Goal: Task Accomplishment & Management: Use online tool/utility

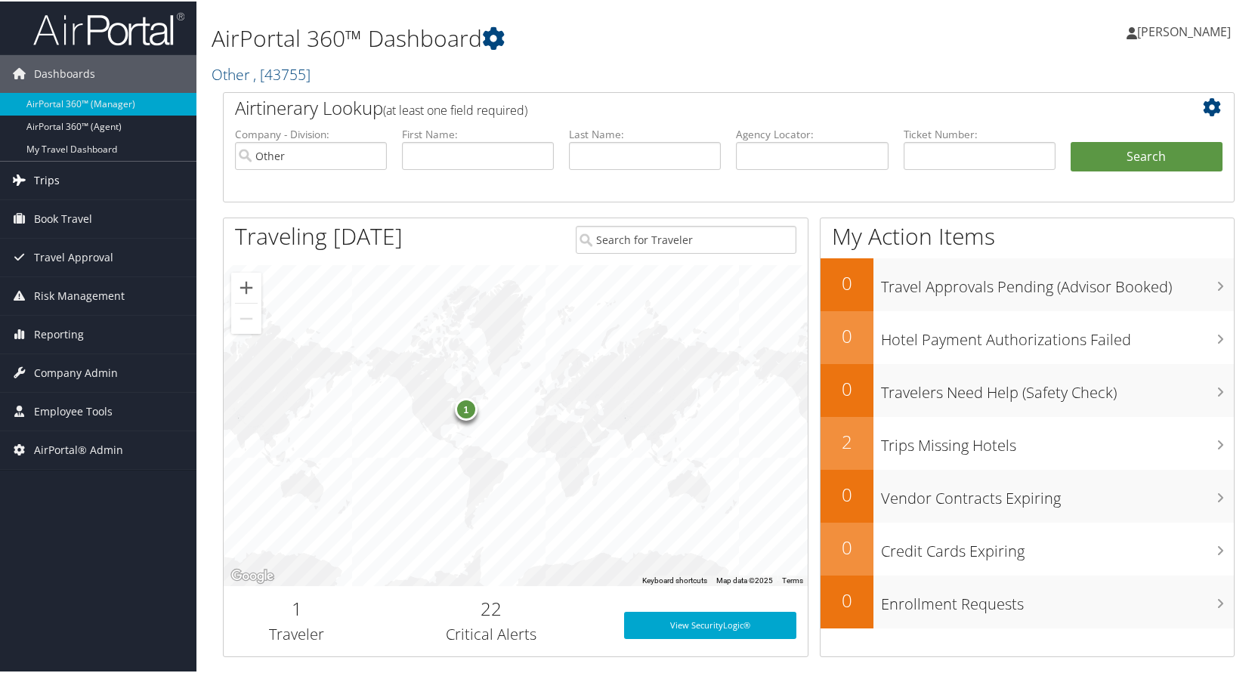
click at [63, 181] on link "Trips" at bounding box center [98, 179] width 197 height 38
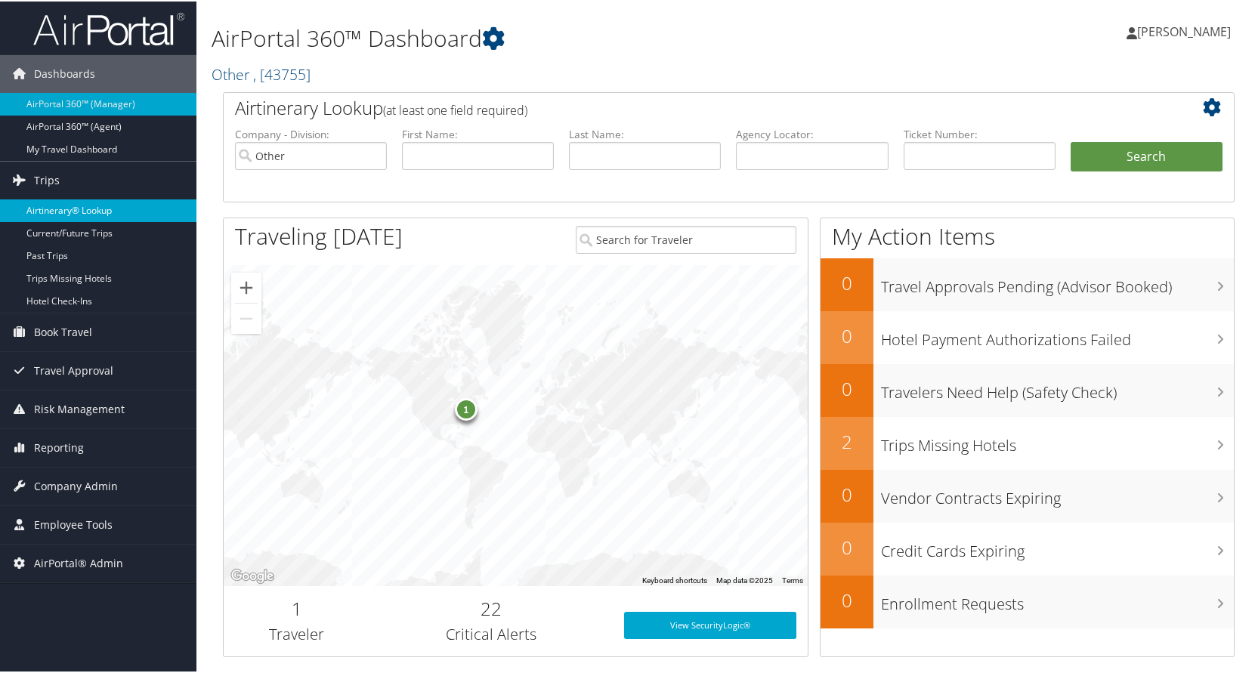
click at [63, 206] on link "Airtinerary® Lookup" at bounding box center [98, 209] width 197 height 23
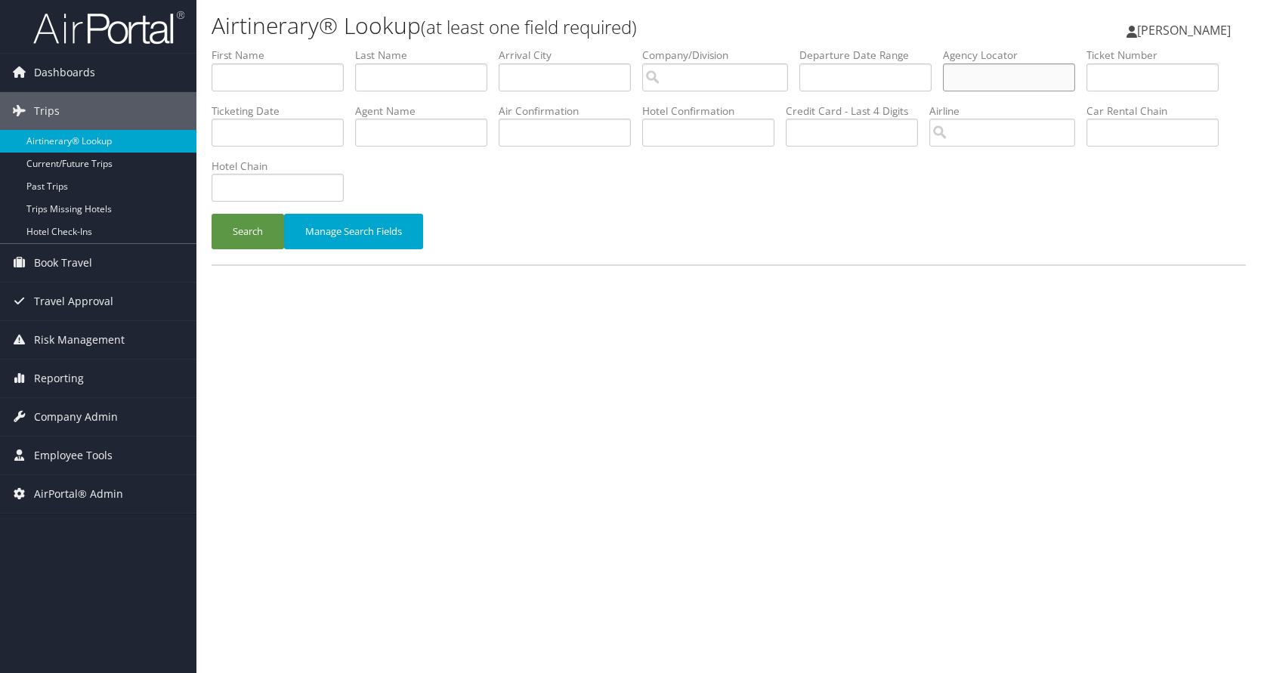
click at [1063, 77] on input "text" at bounding box center [1009, 77] width 132 height 28
paste input "DKTCCD"
type input "DKTCCD"
click at [234, 232] on button "Search" at bounding box center [248, 232] width 73 height 36
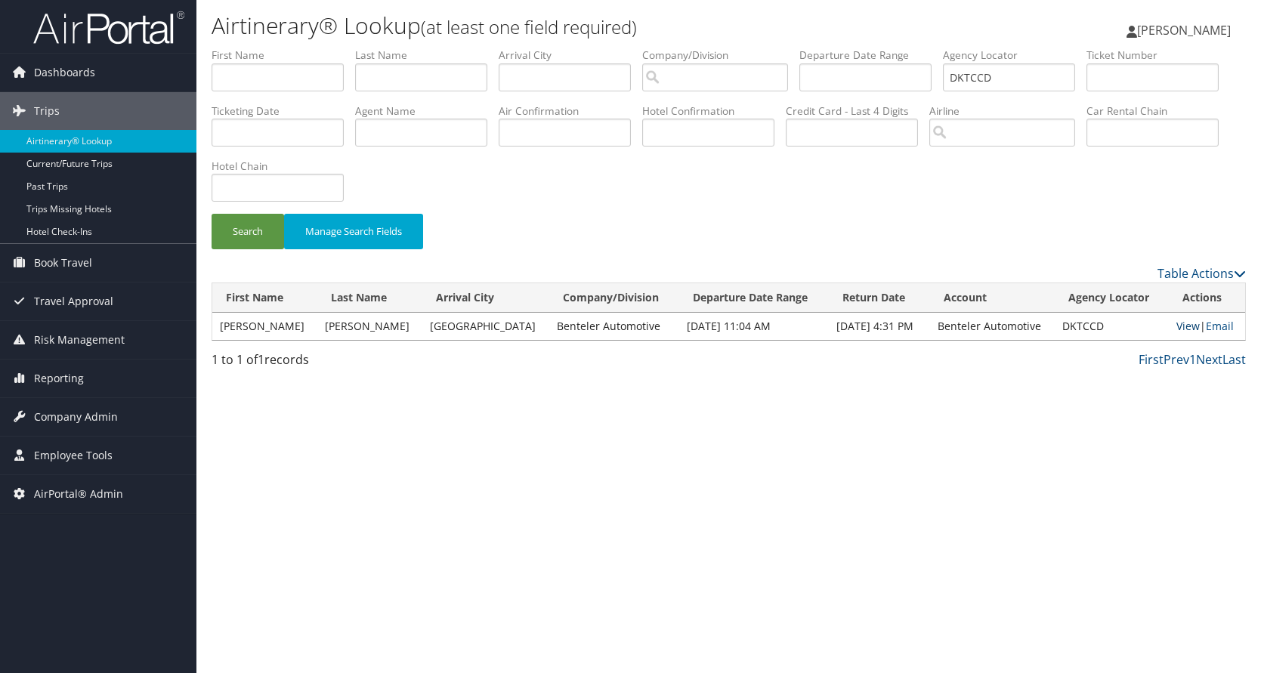
click at [1178, 323] on link "View" at bounding box center [1188, 326] width 23 height 14
click at [79, 491] on span "AirPortal® Admin" at bounding box center [78, 494] width 89 height 38
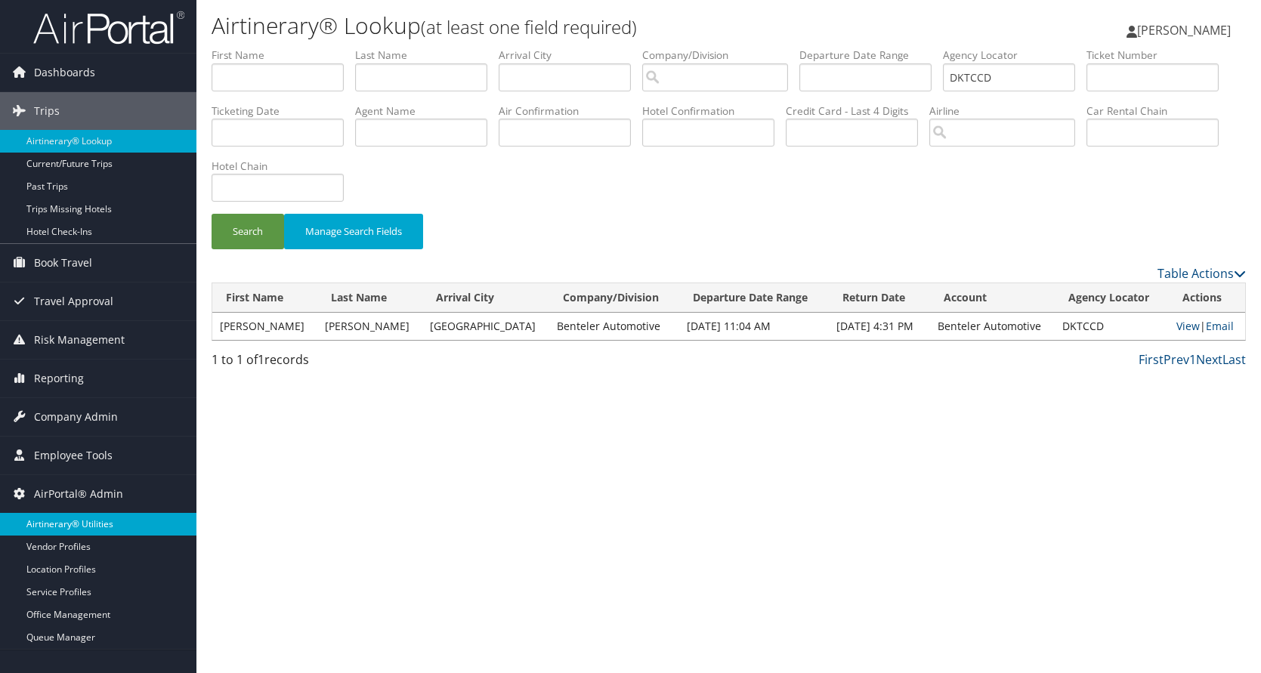
click at [68, 521] on link "Airtinerary® Utilities" at bounding box center [98, 524] width 197 height 23
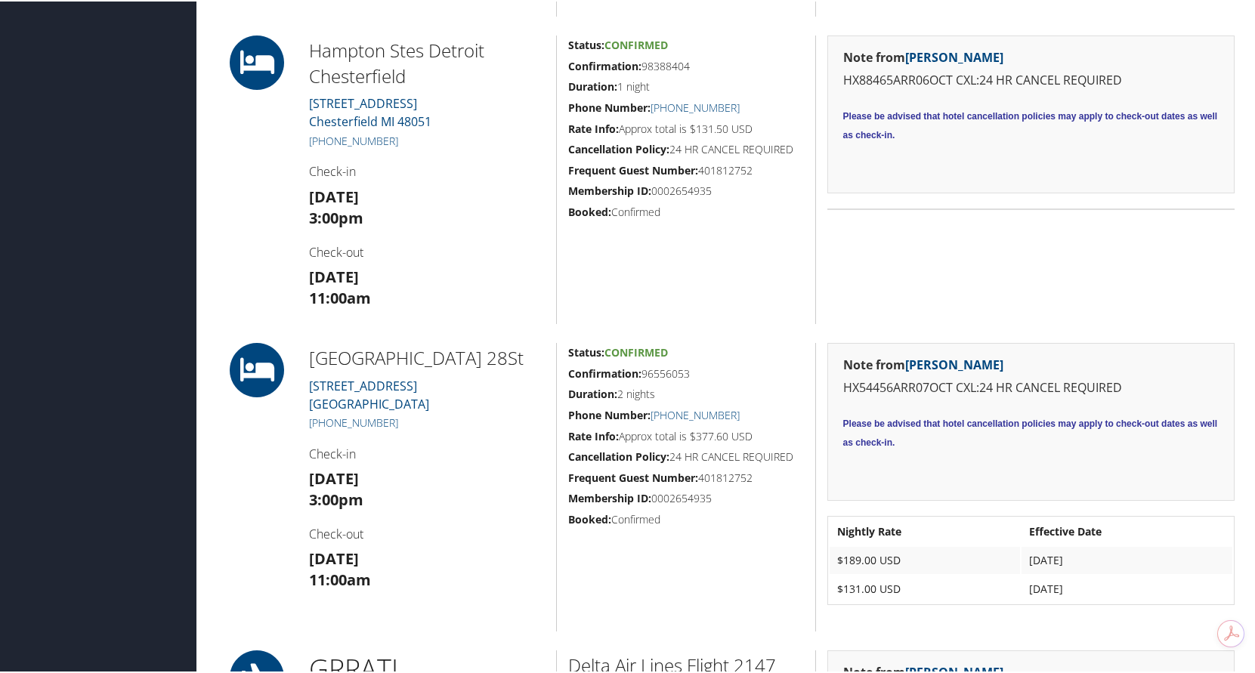
scroll to position [1360, 0]
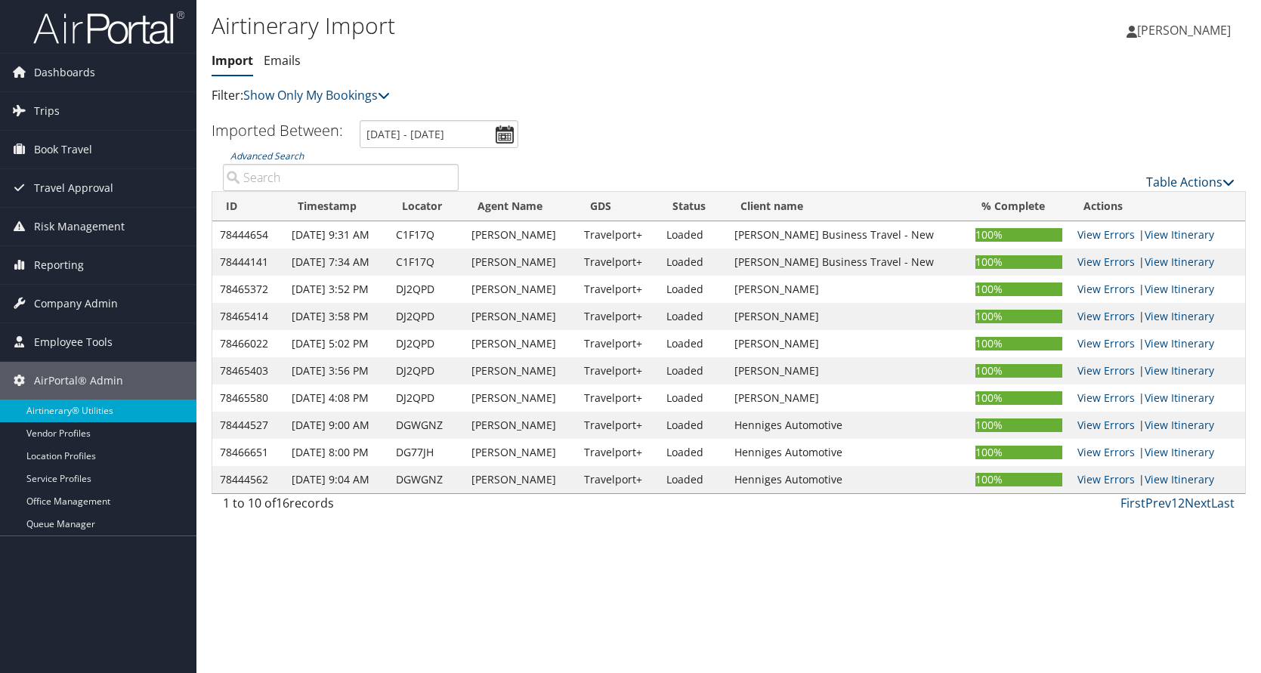
click at [1196, 181] on link "Table Actions" at bounding box center [1191, 182] width 88 height 17
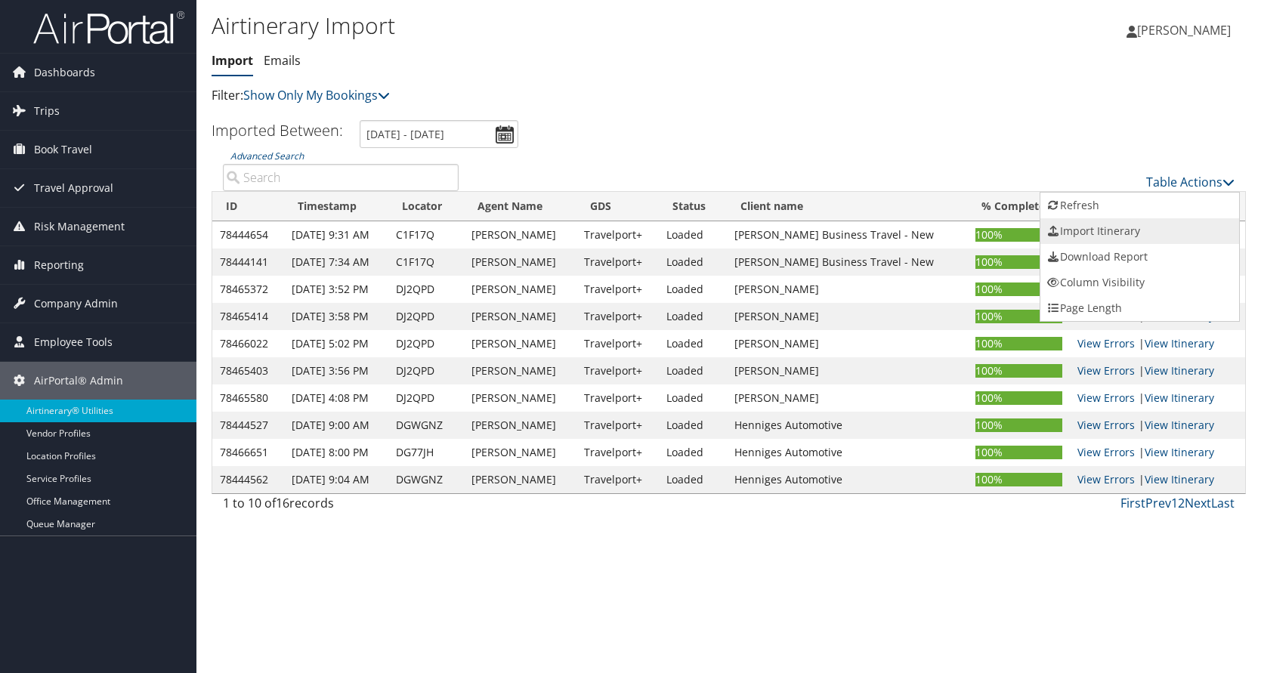
click at [1079, 227] on link "Import Itinerary" at bounding box center [1140, 231] width 199 height 26
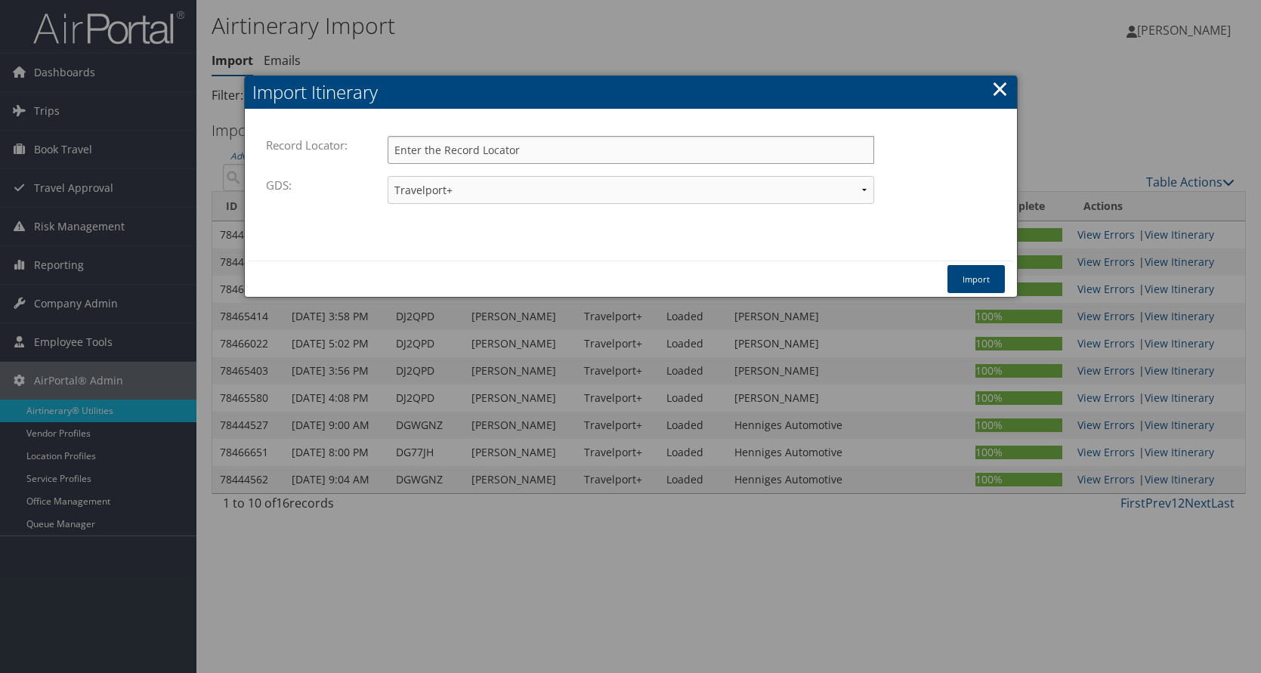
click at [509, 146] on input "Record Locator:" at bounding box center [631, 150] width 487 height 28
paste input "DKTCCD"
type input "DKTCCD"
click at [974, 270] on button "Import" at bounding box center [976, 279] width 57 height 28
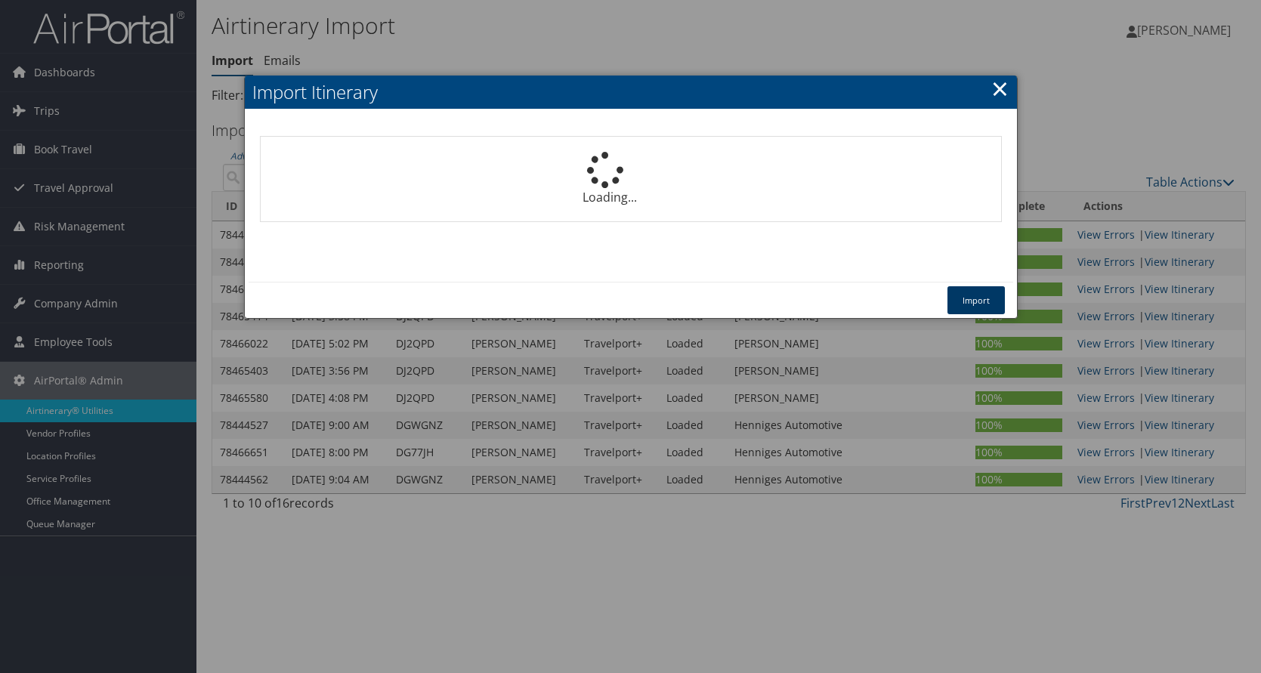
select select "1P"
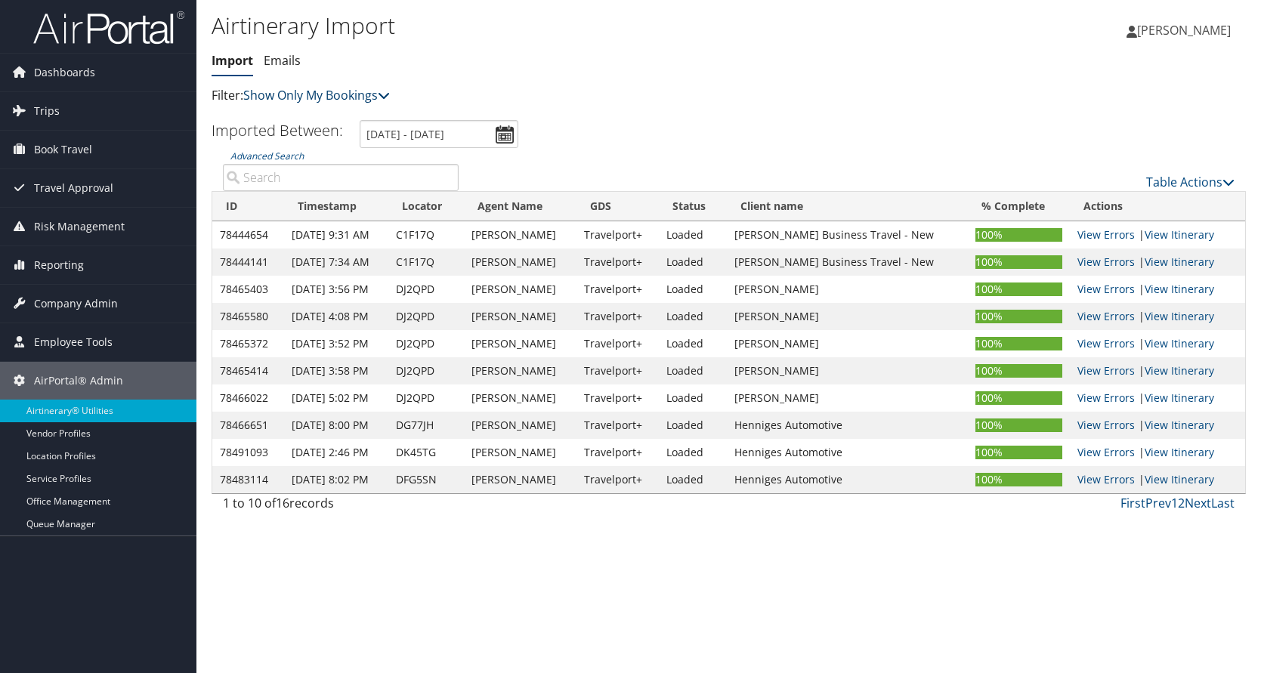
click at [317, 96] on link "Show Only My Bookings" at bounding box center [316, 95] width 147 height 17
click at [308, 120] on link "Show My TMC Bookings" at bounding box center [346, 119] width 199 height 26
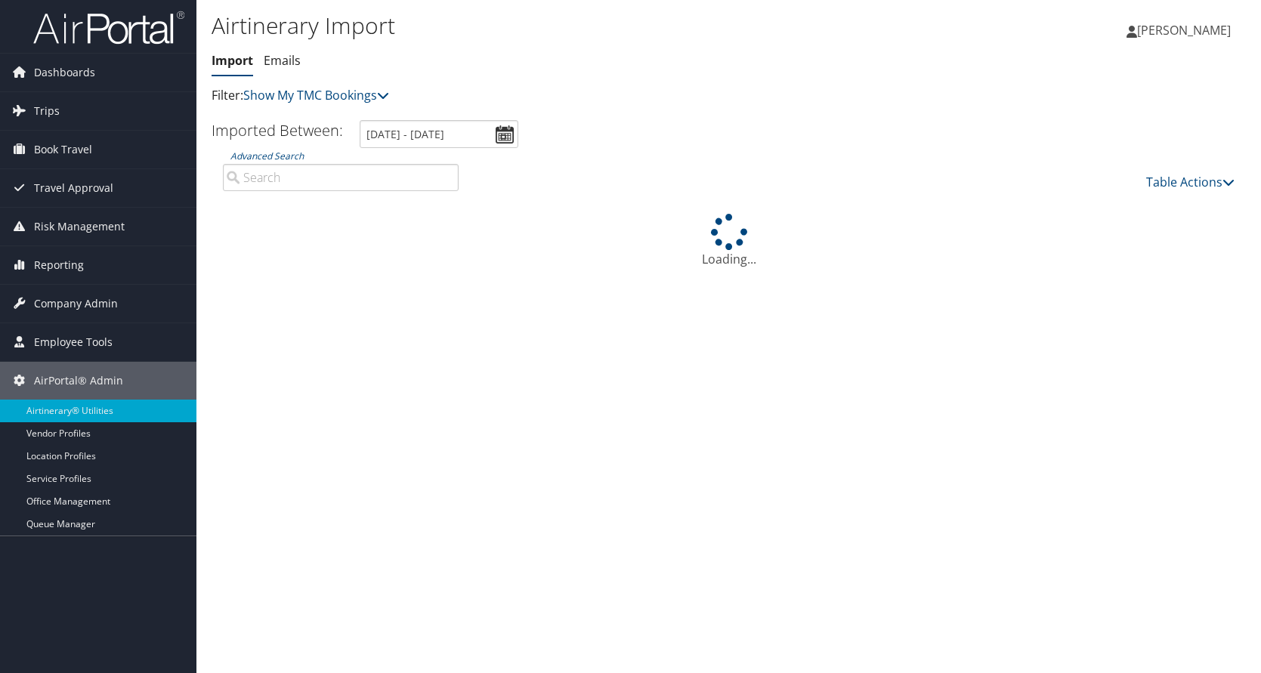
click at [280, 181] on input "Advanced Search" at bounding box center [341, 177] width 236 height 27
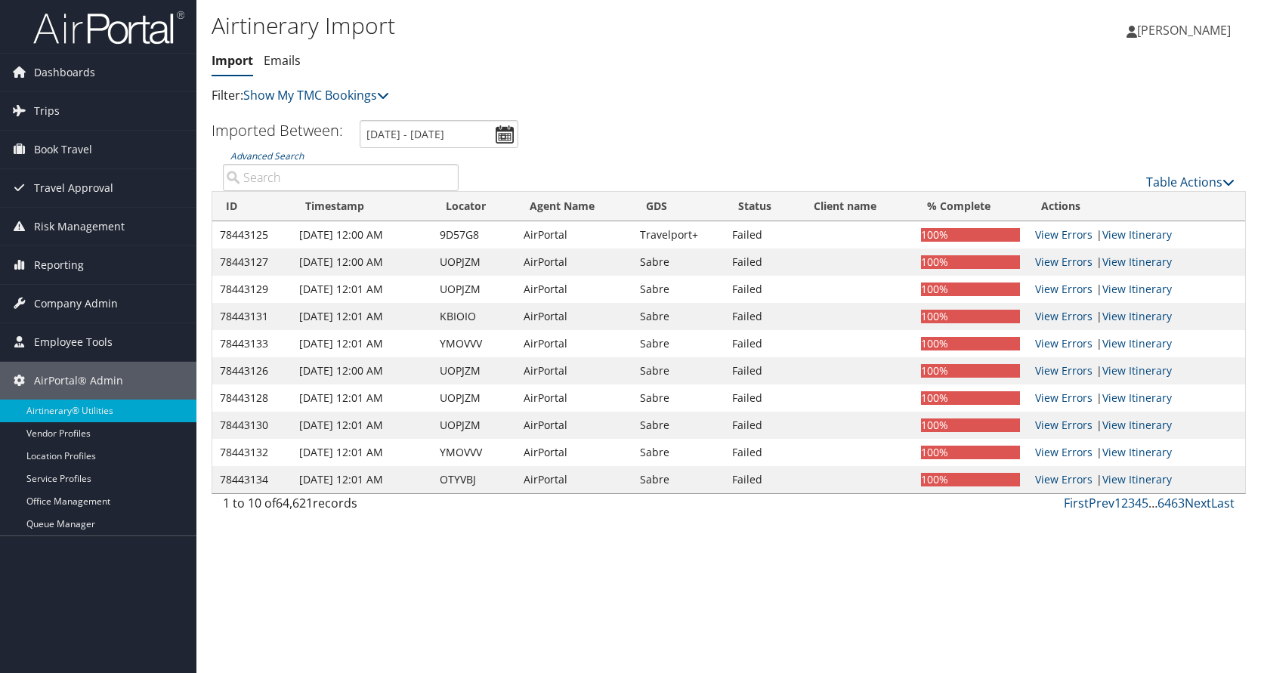
paste input "DKTCCD"
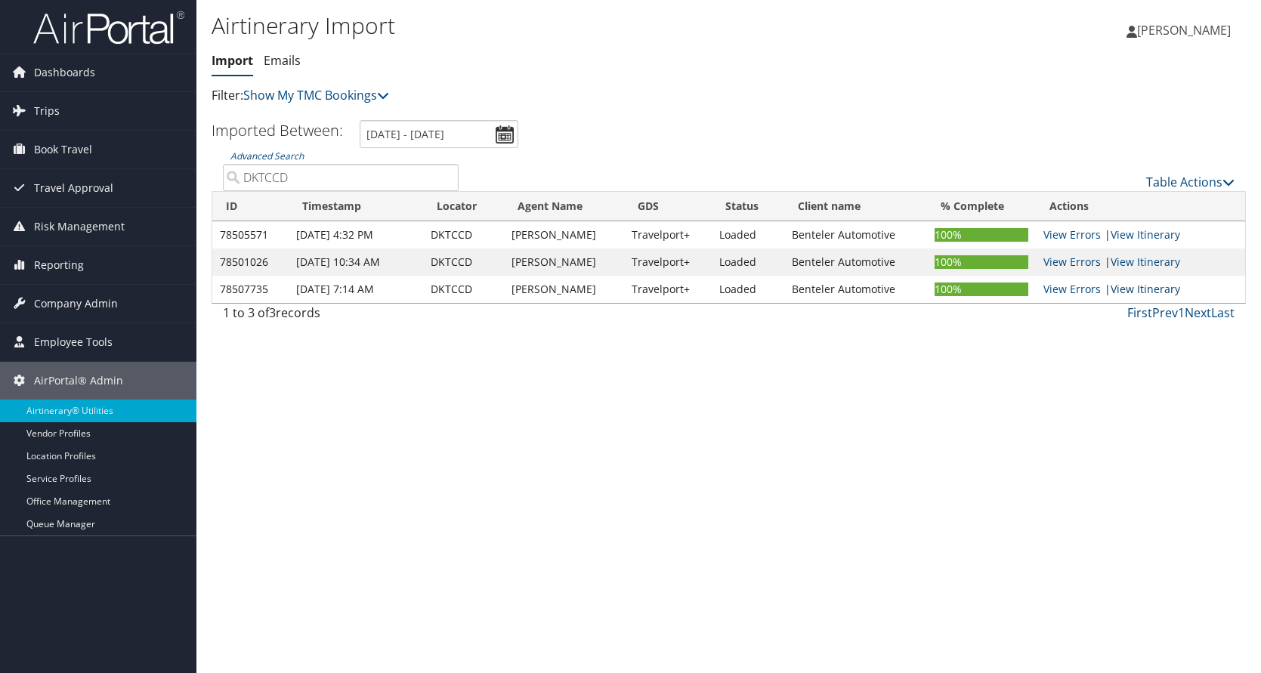
type input "DKTCCD"
click at [1144, 287] on link "View Itinerary" at bounding box center [1146, 289] width 70 height 14
click at [1188, 430] on div "Airtinerary Import [GEOGRAPHIC_DATA] Emails Import Emails Filter: Show My TMC B…" at bounding box center [729, 336] width 1065 height 673
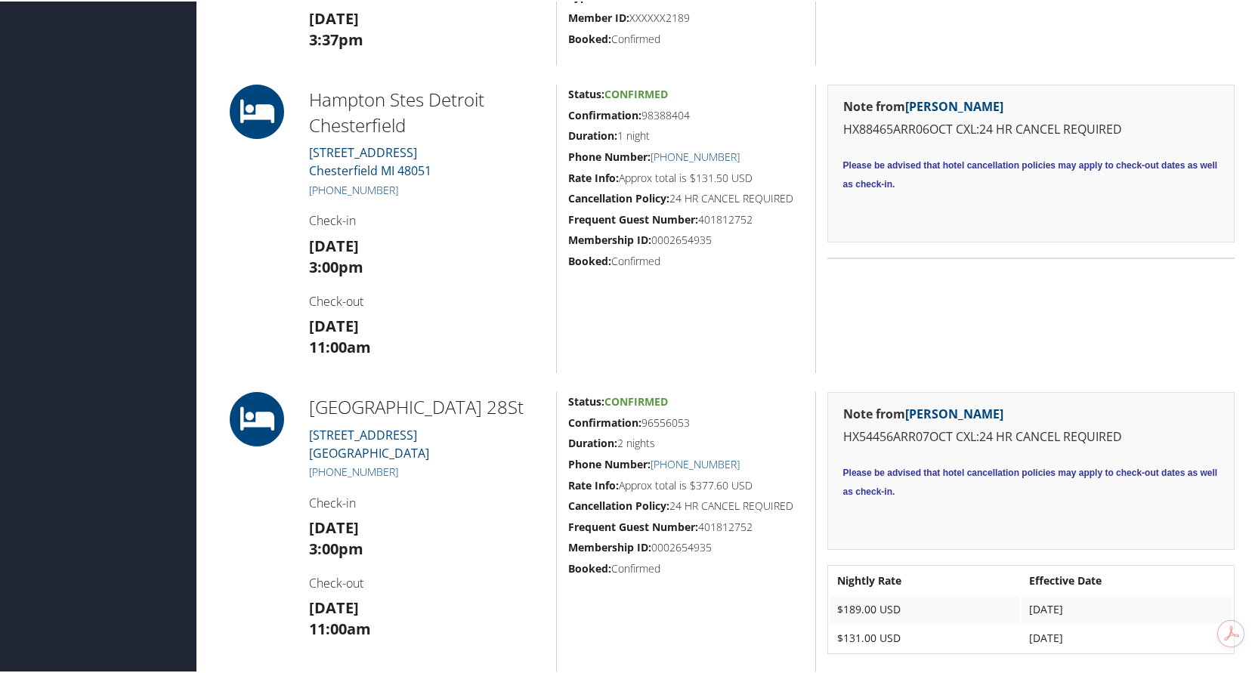
scroll to position [1360, 0]
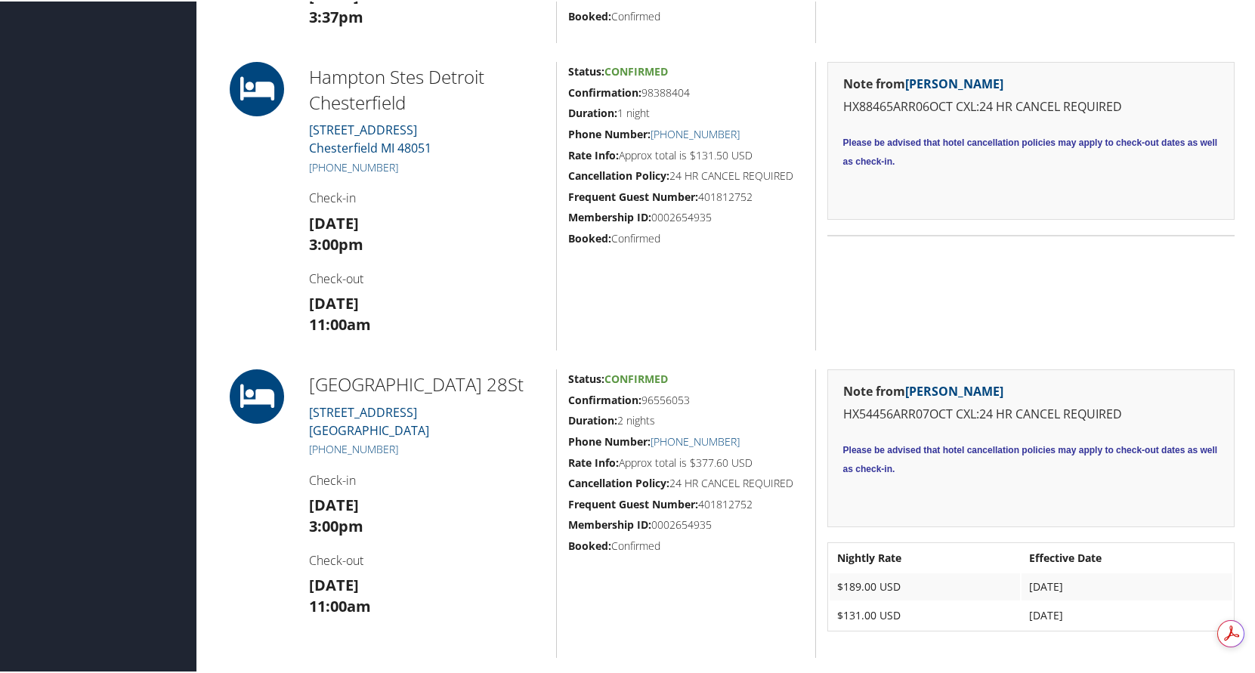
click at [1163, 60] on div "Note from Mary Duffy HX88465ARR06OCT CXL:24 HR CANCEL REQUIRED Please be advise…" at bounding box center [1031, 139] width 407 height 158
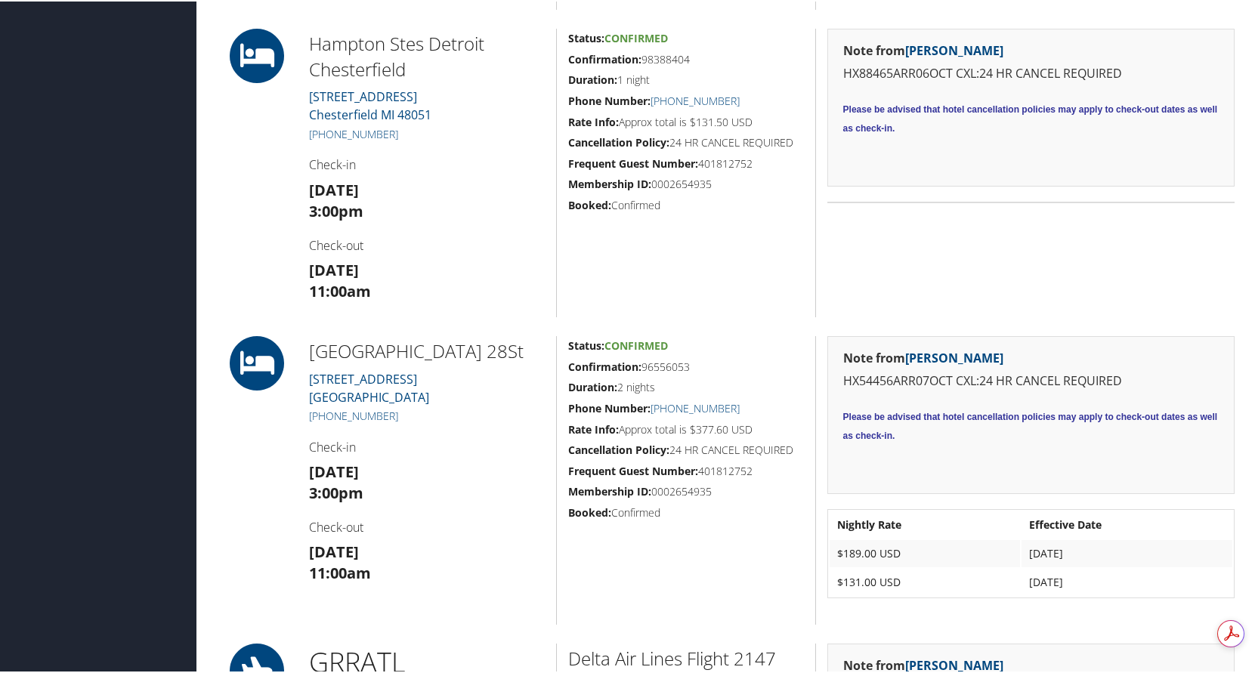
scroll to position [1378, 0]
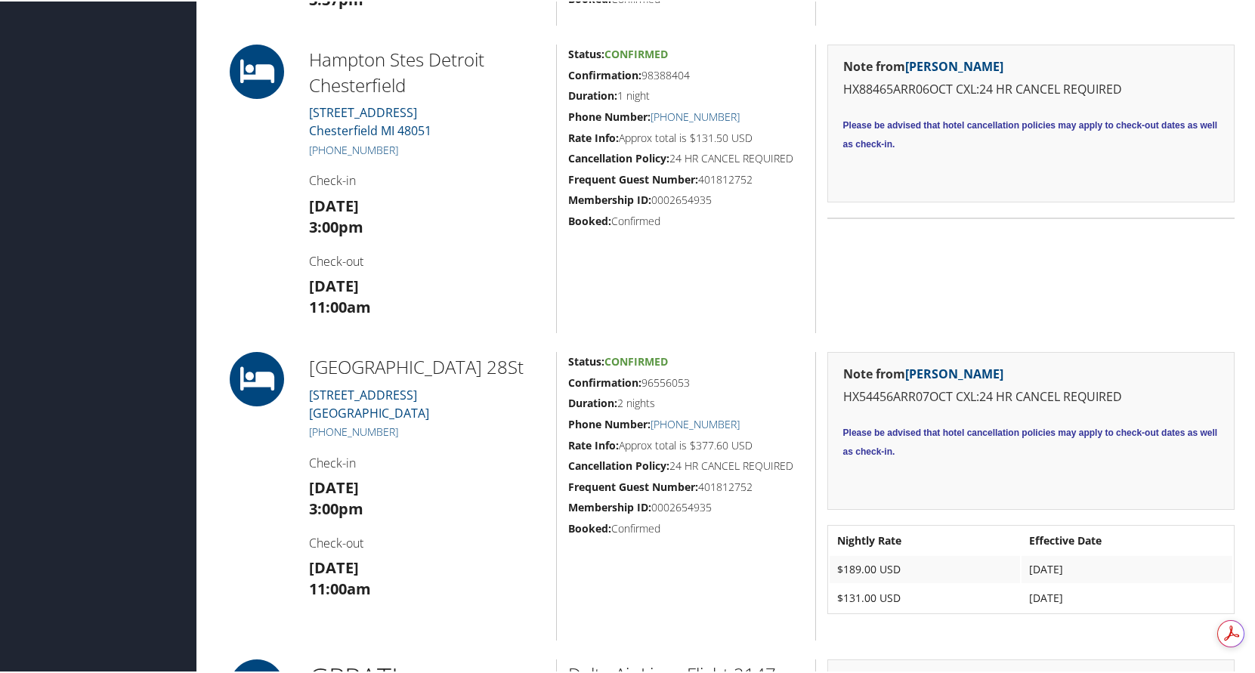
drag, startPoint x: 1252, startPoint y: 103, endPoint x: 1142, endPoint y: 67, distance: 115.2
click at [1252, 103] on div "Airtinerary® Elizabeth Currie Elizabeth Currie My Settings Travel Agency Contac…" at bounding box center [729, 377] width 1065 height 3510
